Goal: Information Seeking & Learning: Understand process/instructions

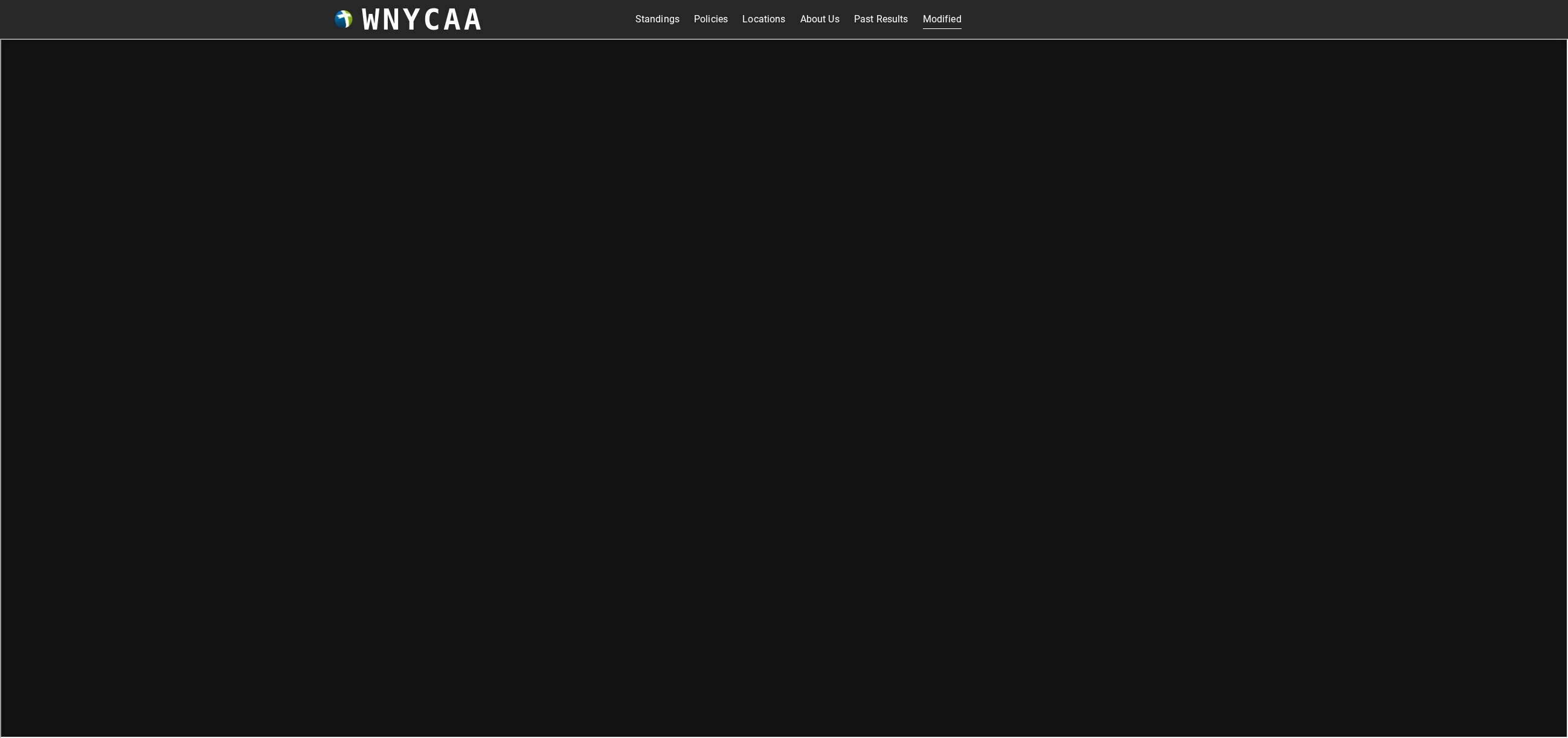
click at [721, 17] on link "Policies" at bounding box center [711, 19] width 34 height 19
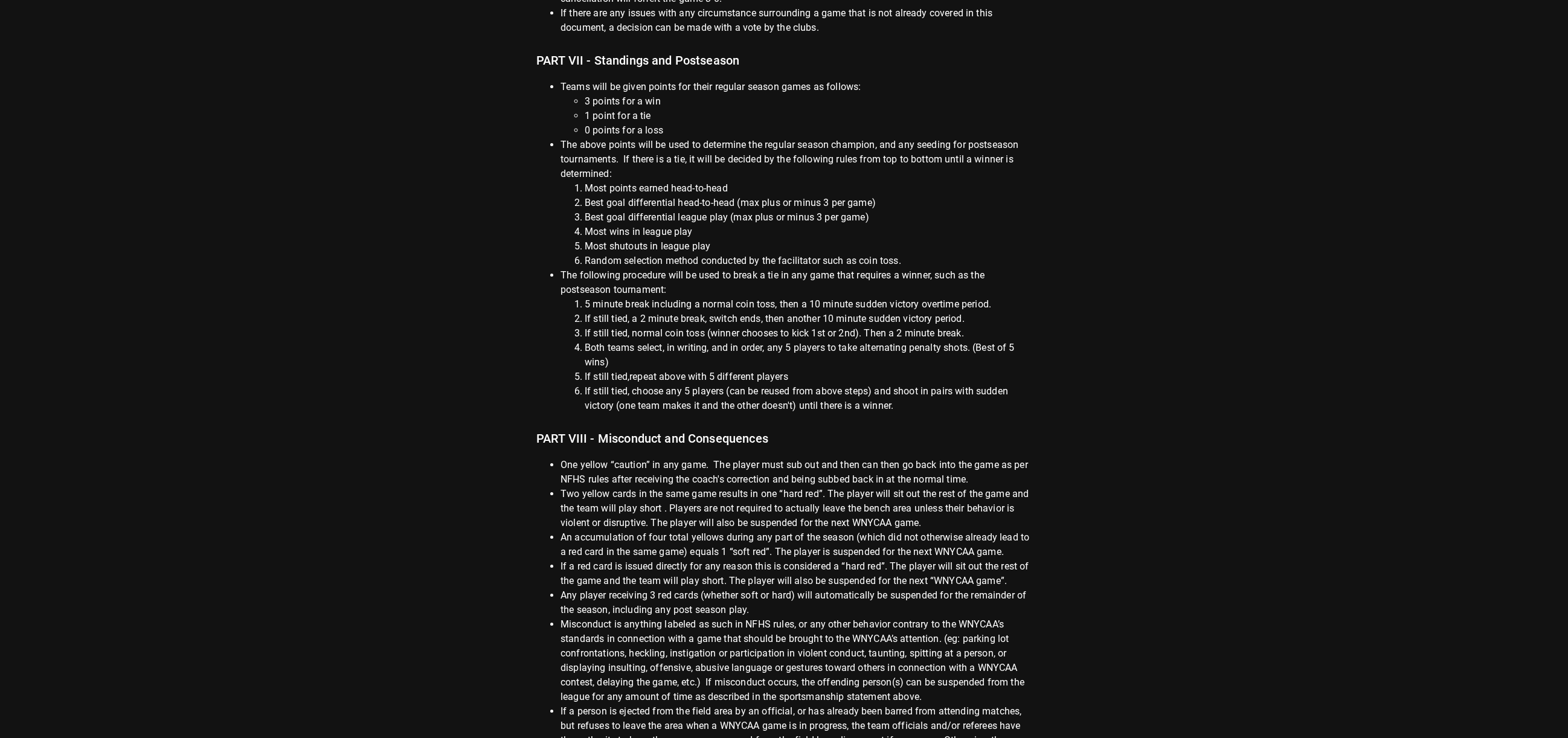
scroll to position [1497, 0]
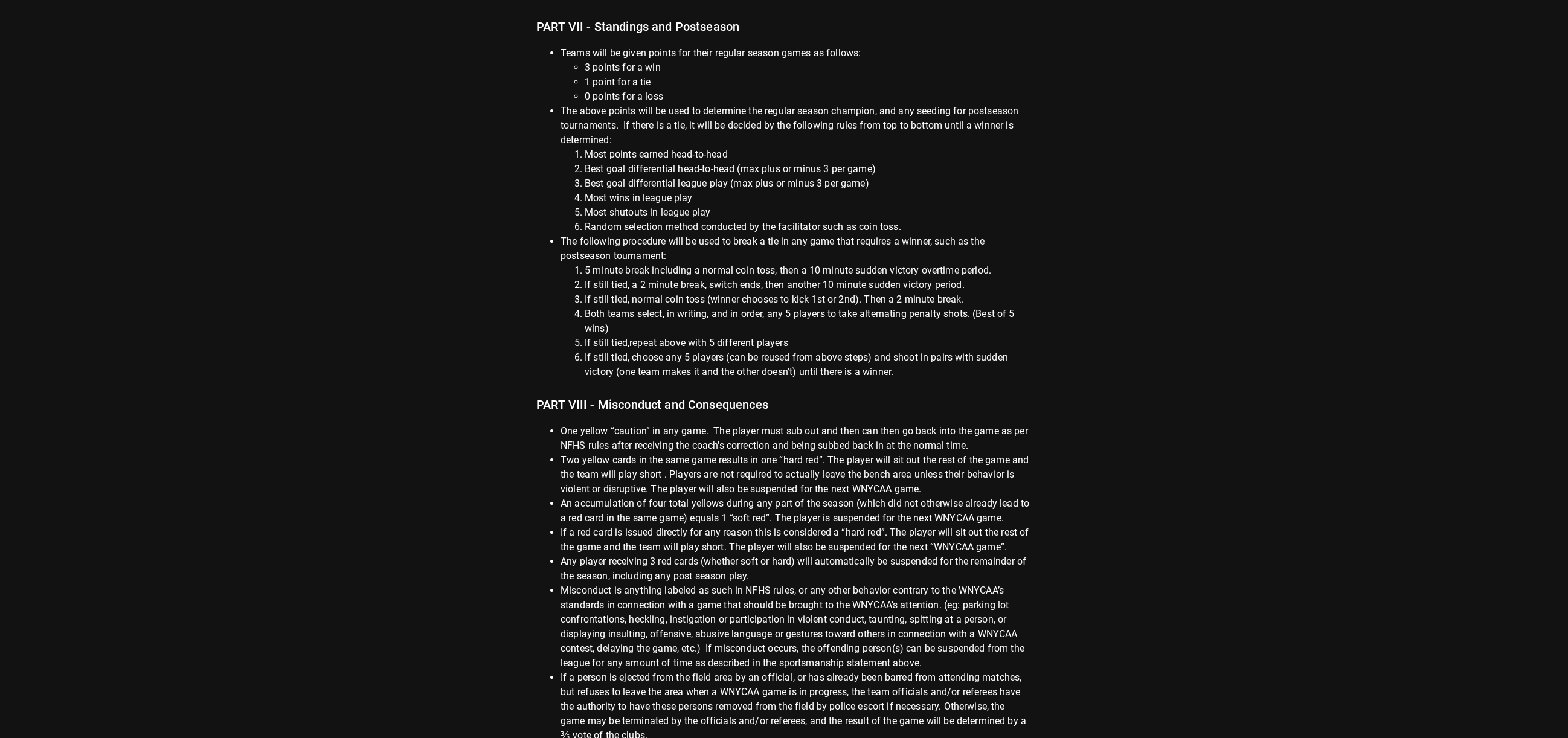
click at [612, 263] on li "5 minute break including a normal coin toss, then a 10 minute sudden victory ov…" at bounding box center [808, 271] width 447 height 15
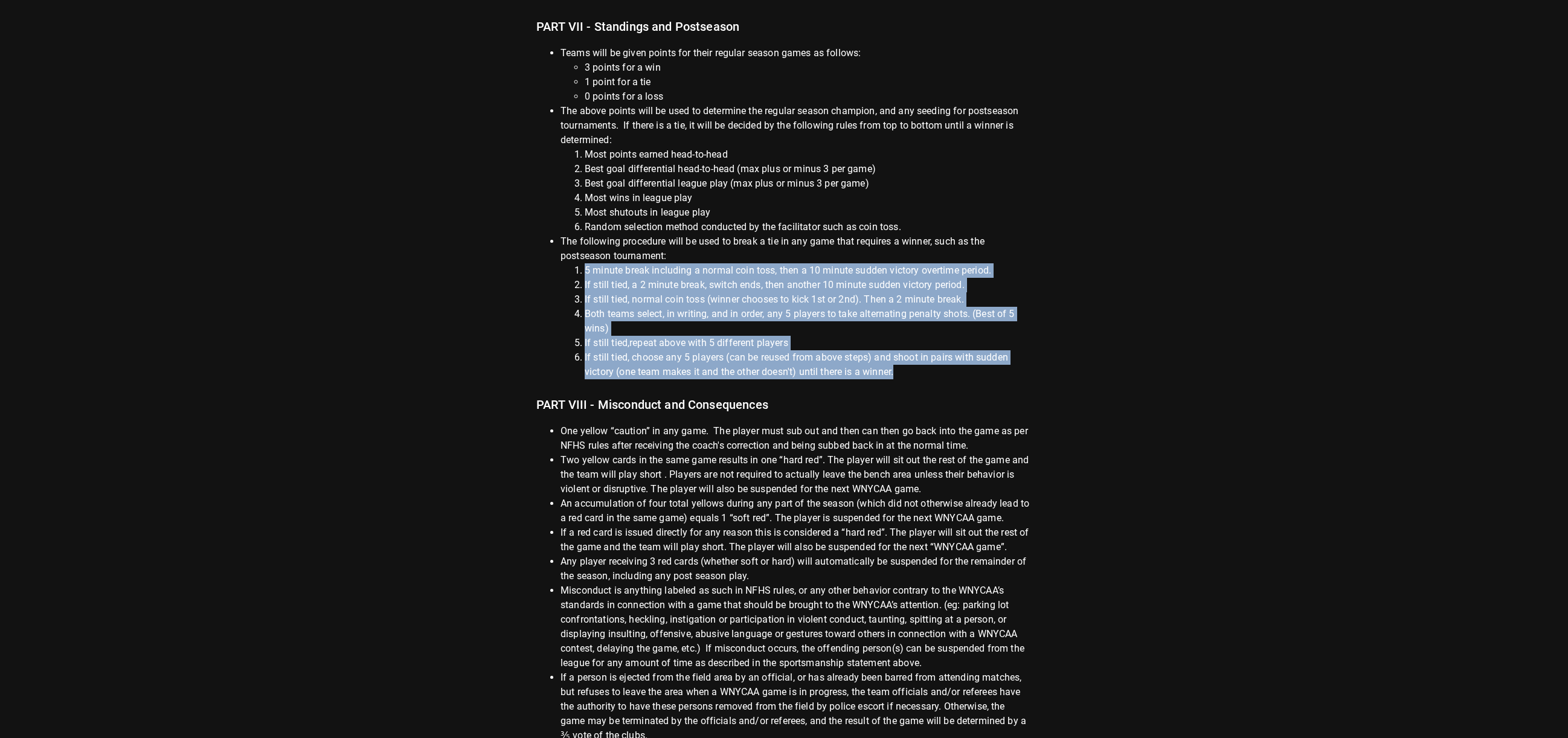
drag, startPoint x: 586, startPoint y: 252, endPoint x: 922, endPoint y: 353, distance: 350.9
click at [922, 353] on ol "5 minute break including a normal coin toss, then a 10 minute sudden victory ov…" at bounding box center [796, 321] width 471 height 116
copy ol "5 minute break including a normal coin toss, then a 10 minute sudden victory ov…"
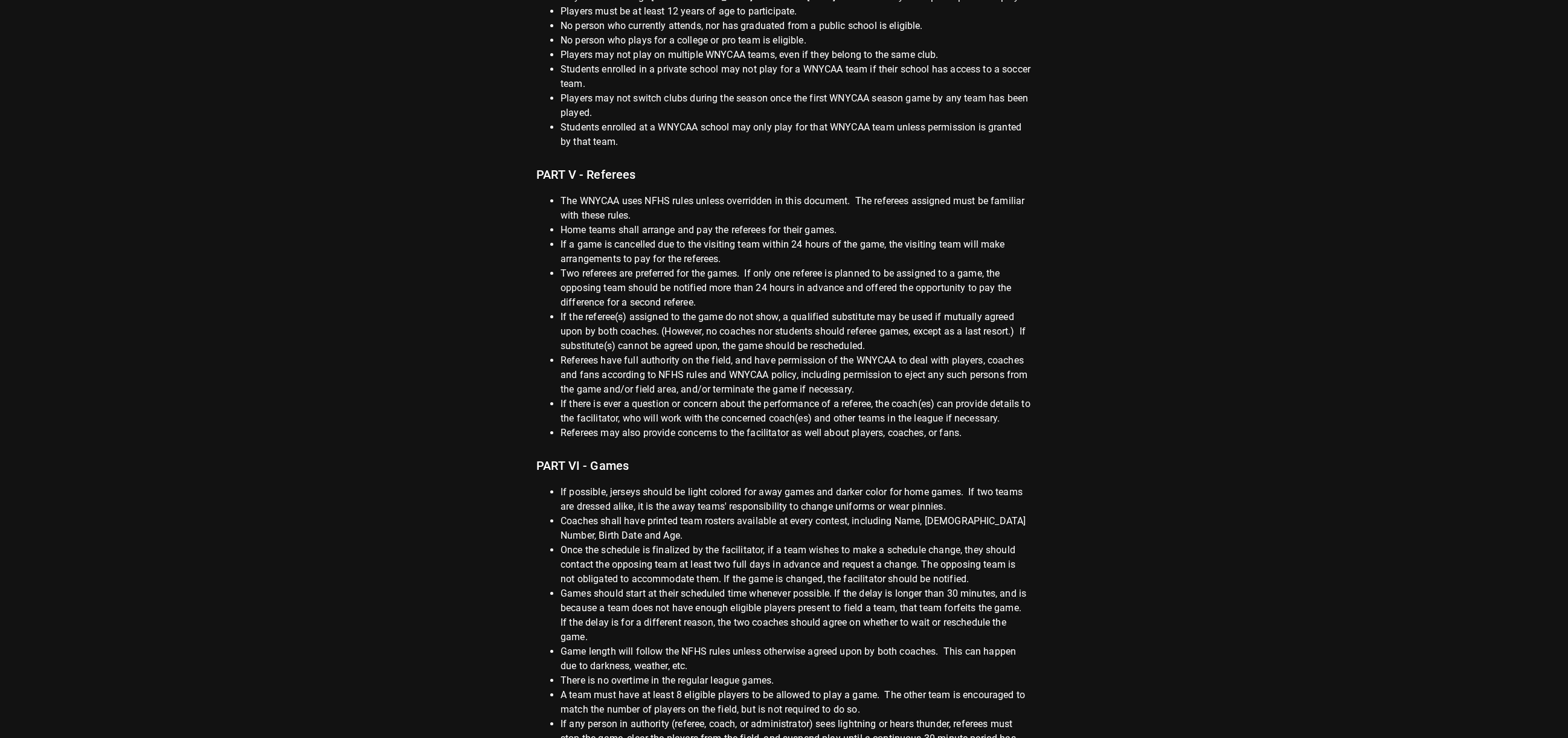
scroll to position [0, 0]
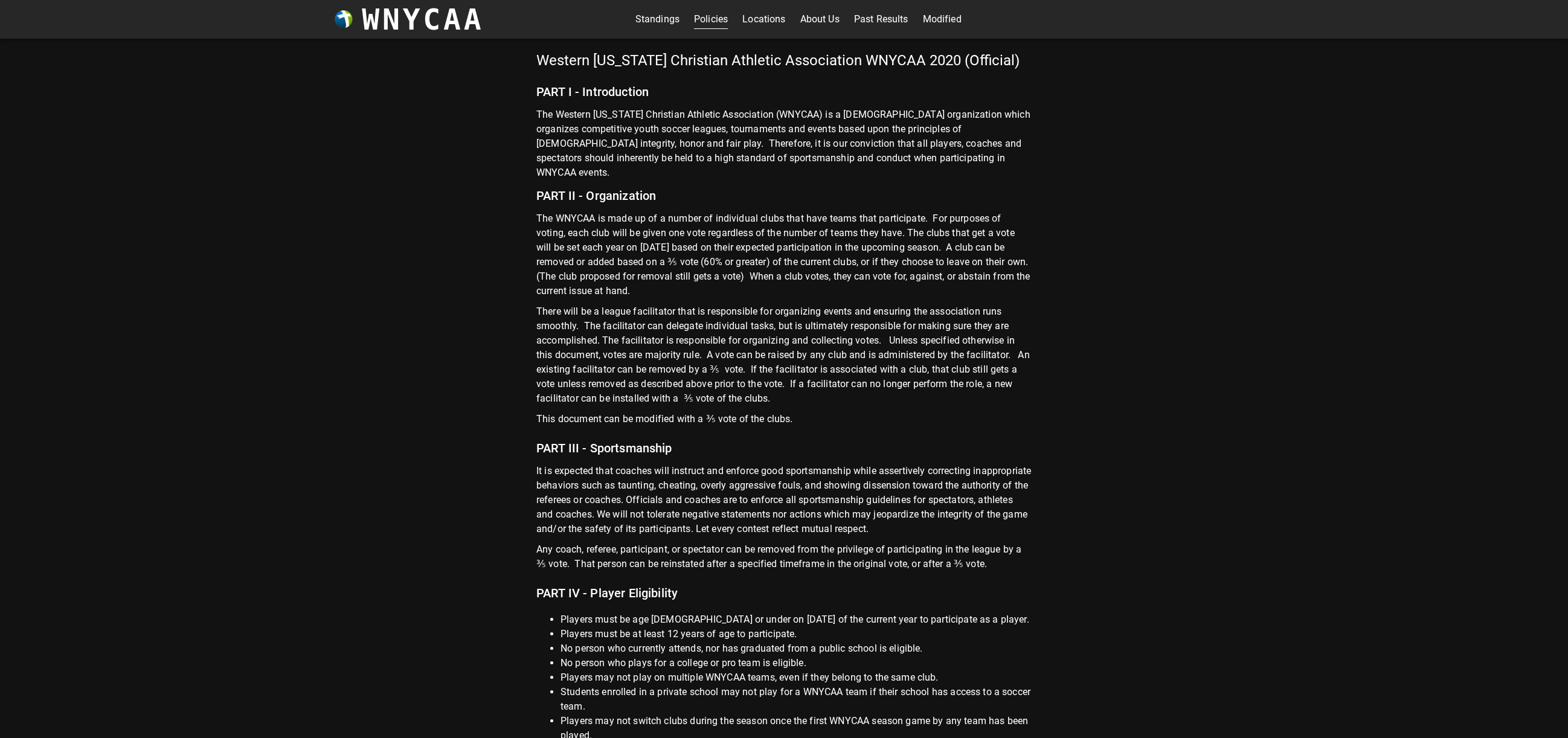
click at [943, 16] on link "Modified" at bounding box center [942, 19] width 39 height 19
